Goal: Information Seeking & Learning: Learn about a topic

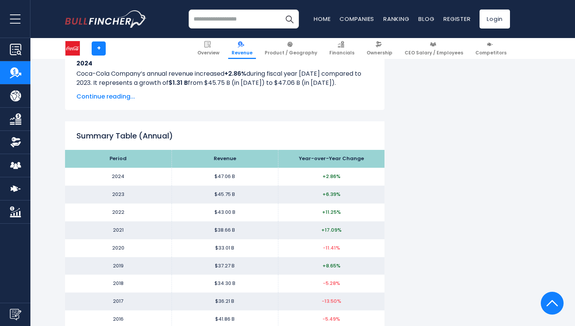
click at [233, 191] on td "$45.75 B" at bounding box center [224, 195] width 106 height 18
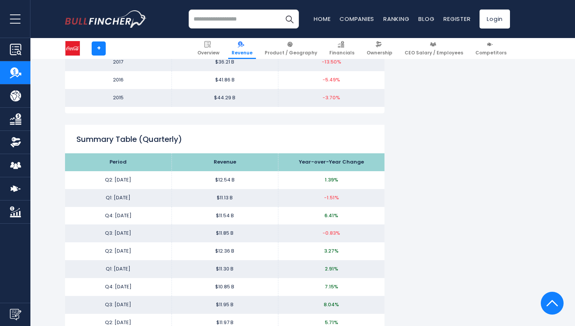
scroll to position [918, 0]
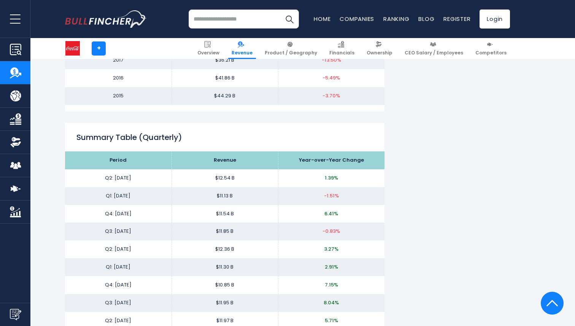
click at [20, 98] on img "Company Product/Geography" at bounding box center [15, 95] width 11 height 11
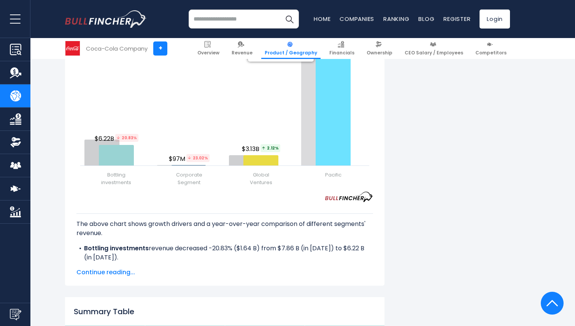
scroll to position [1201, 0]
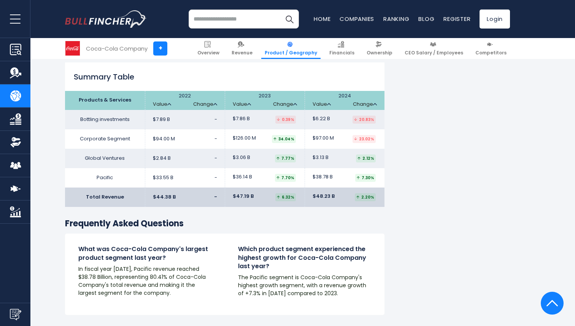
drag, startPoint x: 181, startPoint y: 158, endPoint x: 144, endPoint y: 158, distance: 37.3
click at [144, 168] on tr "Pacific $33.55 B - $36.14 B $38.78 B" at bounding box center [224, 177] width 319 height 19
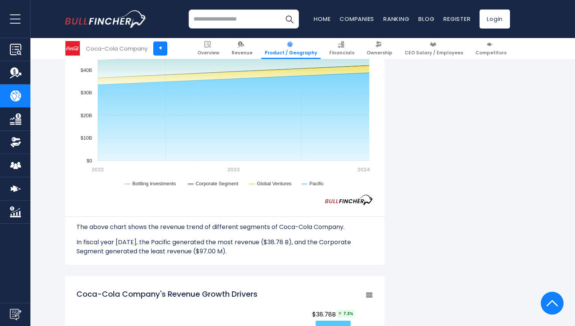
scroll to position [92, 0]
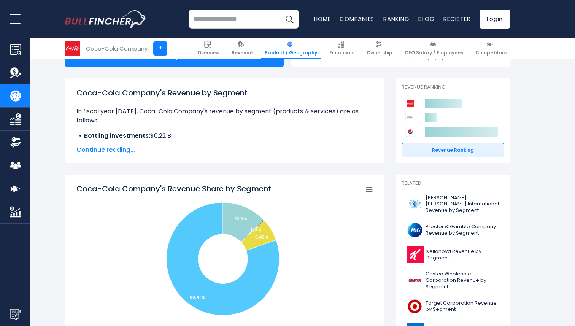
click at [122, 151] on span "Continue reading..." at bounding box center [224, 149] width 297 height 9
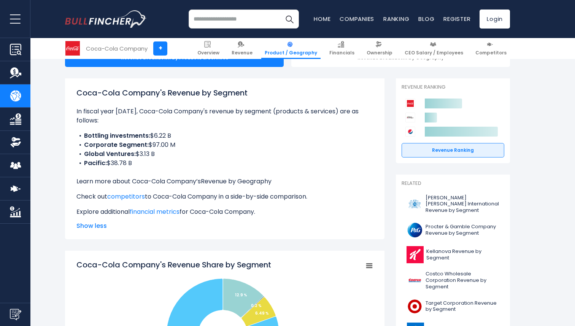
click at [221, 179] on link "Revenue by Geography" at bounding box center [236, 181] width 71 height 9
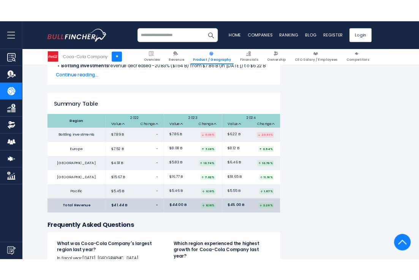
scroll to position [1178, 0]
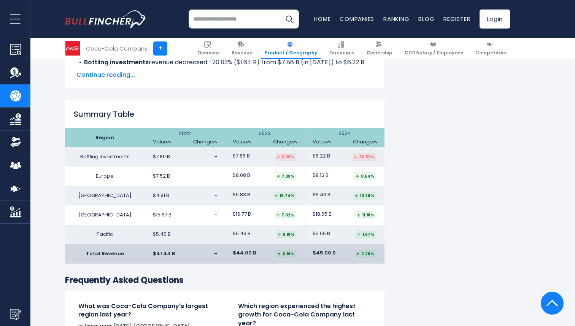
drag, startPoint x: 79, startPoint y: 136, endPoint x: 373, endPoint y: 217, distance: 304.5
click at [373, 217] on tbody "Bottling investments $7.89 B - $7.86 B $6.22 B Europe $7.52 B $8.08 B $8.12 B […" at bounding box center [224, 195] width 319 height 97
copy tbody "Bottling investments $7.89 B - $7.86 B 0.39% $6.22 B 20.83% Europe $7.52 B - $8…"
click at [324, 172] on span "$8.12 B" at bounding box center [320, 175] width 16 height 6
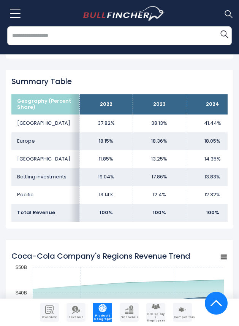
scroll to position [0, 11]
